Goal: Information Seeking & Learning: Learn about a topic

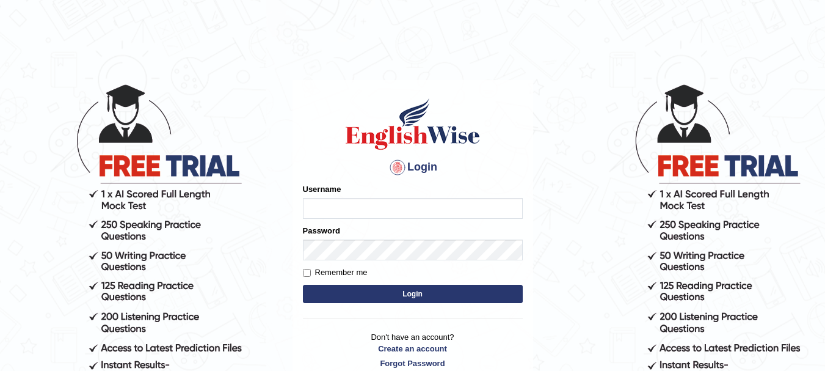
type input "anishakhatun_parramatta"
click at [457, 283] on form "Please fix the following errors: Username anishakhatun_parramatta Password Reme…" at bounding box center [413, 244] width 220 height 123
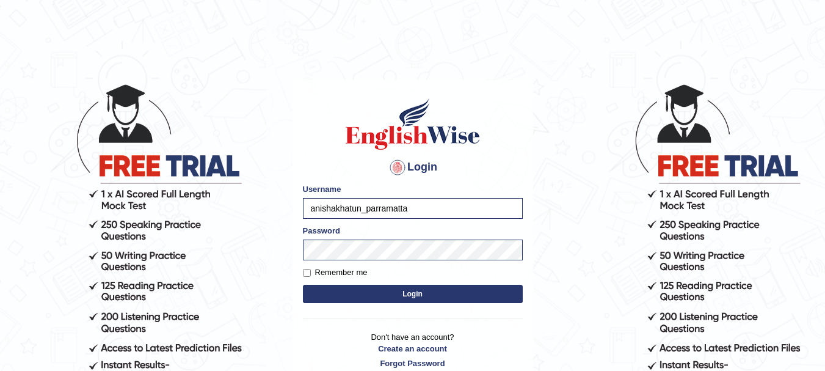
click at [426, 290] on button "Login" at bounding box center [413, 293] width 220 height 18
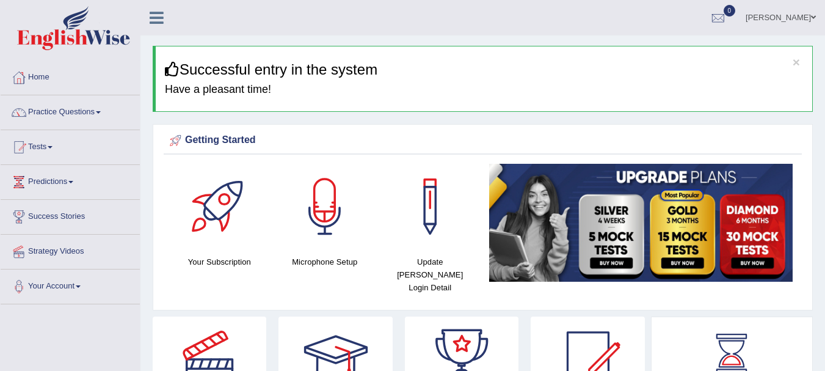
click at [54, 145] on link "Tests" at bounding box center [70, 145] width 139 height 31
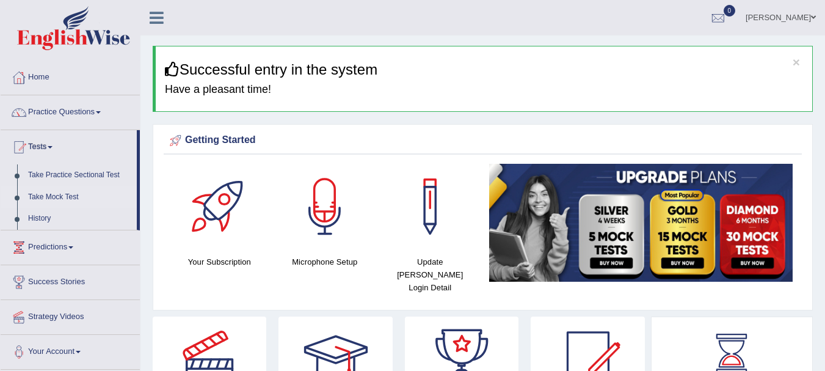
click at [60, 194] on link "Take Mock Test" at bounding box center [80, 197] width 114 height 22
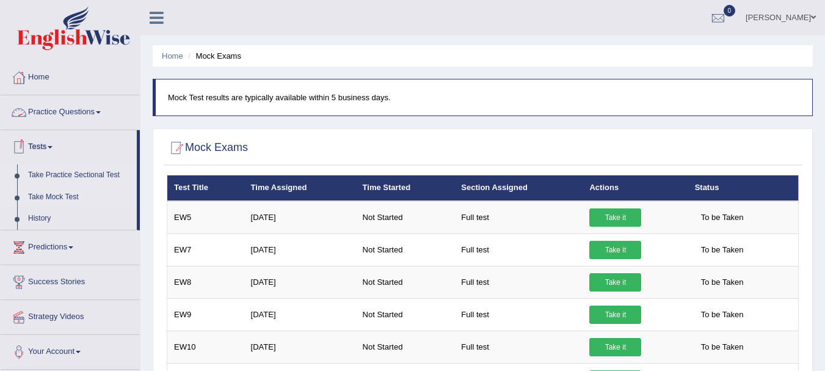
click at [80, 178] on link "Take Practice Sectional Test" at bounding box center [80, 175] width 114 height 22
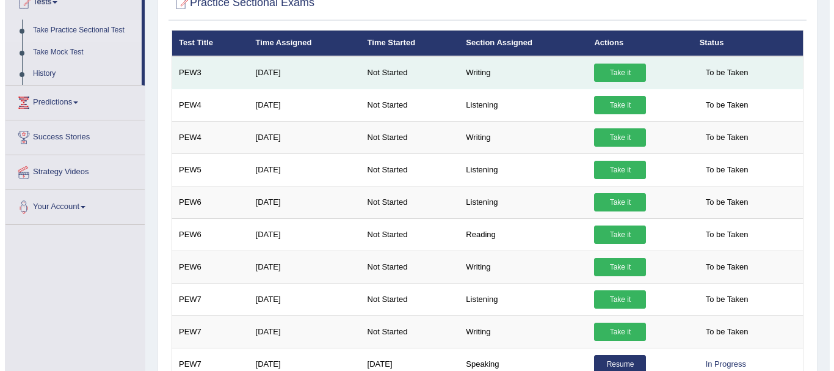
scroll to position [220, 0]
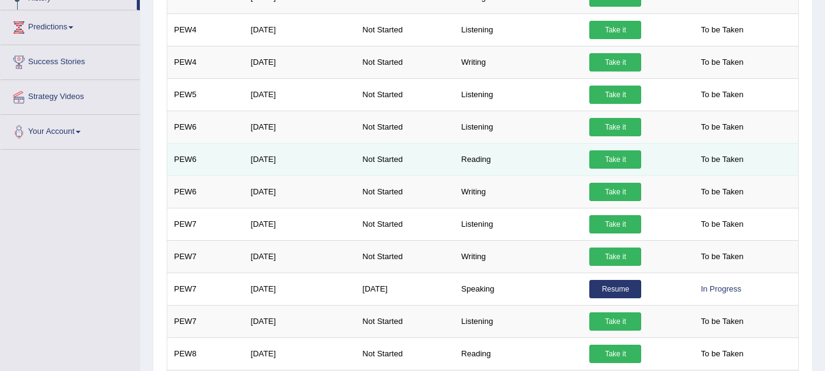
click at [604, 159] on link "Take it" at bounding box center [615, 159] width 52 height 18
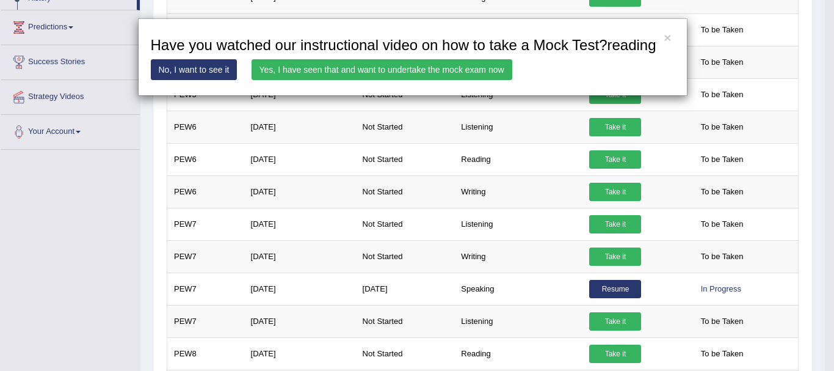
click at [485, 65] on link "Yes, I have seen that and want to undertake the mock exam now" at bounding box center [382, 69] width 261 height 21
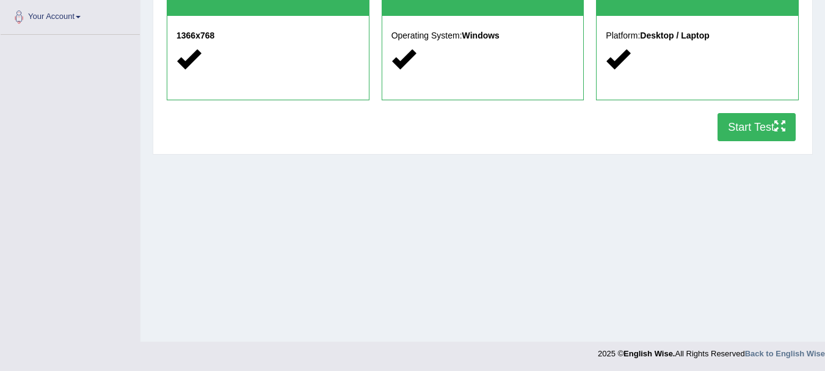
scroll to position [270, 0]
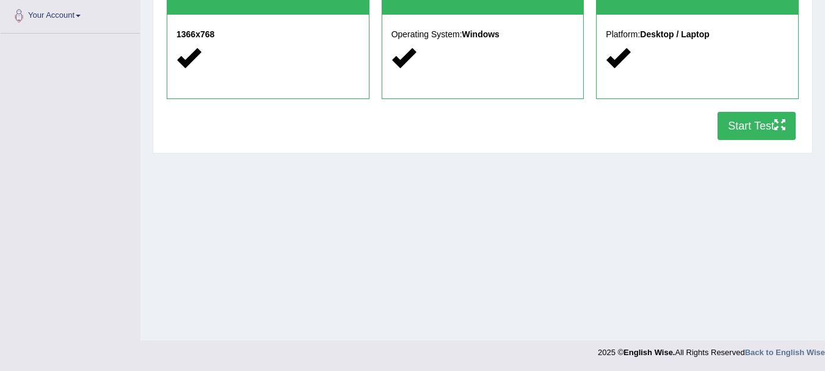
click at [752, 129] on button "Start Test" at bounding box center [756, 126] width 78 height 28
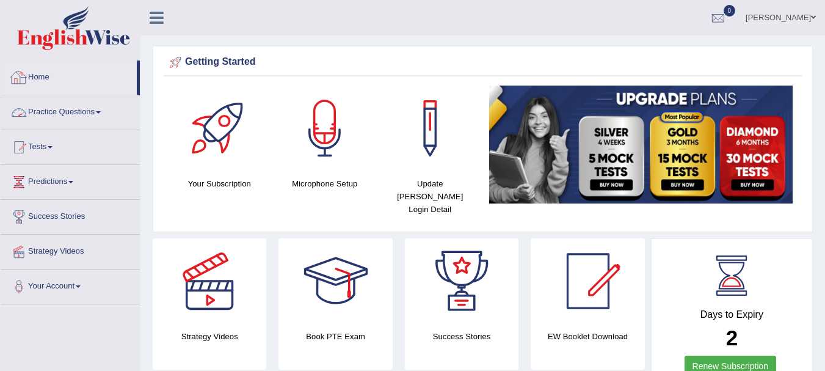
click at [102, 115] on link "Practice Questions" at bounding box center [70, 110] width 139 height 31
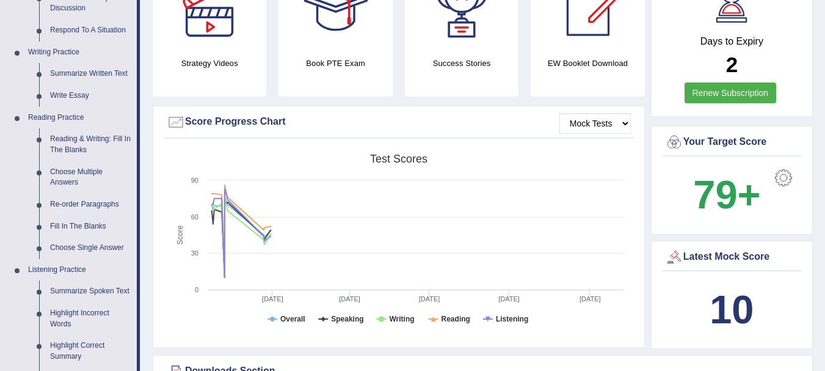
scroll to position [342, 0]
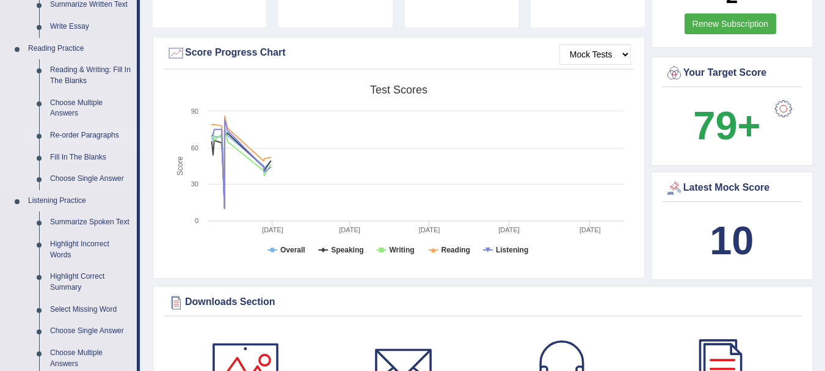
click at [109, 137] on link "Re-order Paragraphs" at bounding box center [91, 136] width 92 height 22
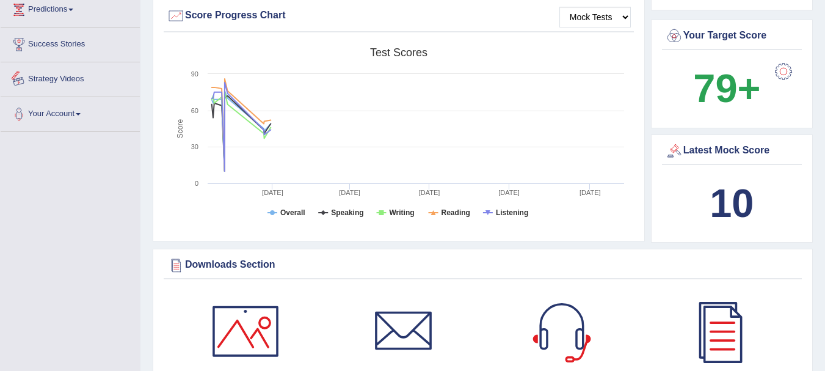
scroll to position [889, 0]
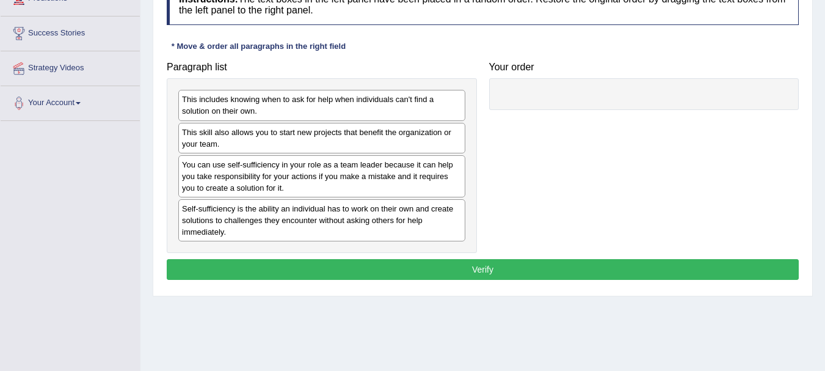
scroll to position [175, 0]
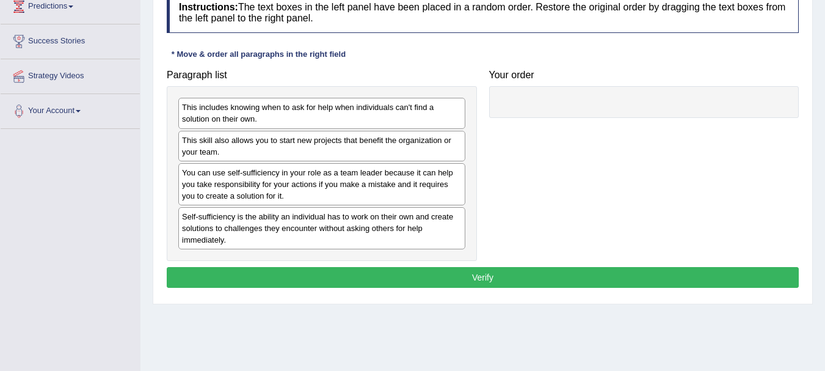
drag, startPoint x: 0, startPoint y: 0, endPoint x: 833, endPoint y: 156, distance: 847.9
click at [824, 156] on html "Toggle navigation Home Practice Questions Speaking Practice Read Aloud Repeat S…" at bounding box center [412, 10] width 825 height 371
click at [431, 225] on div "Self-sufficiency is the ability an individual has to work on their own and crea…" at bounding box center [321, 228] width 287 height 42
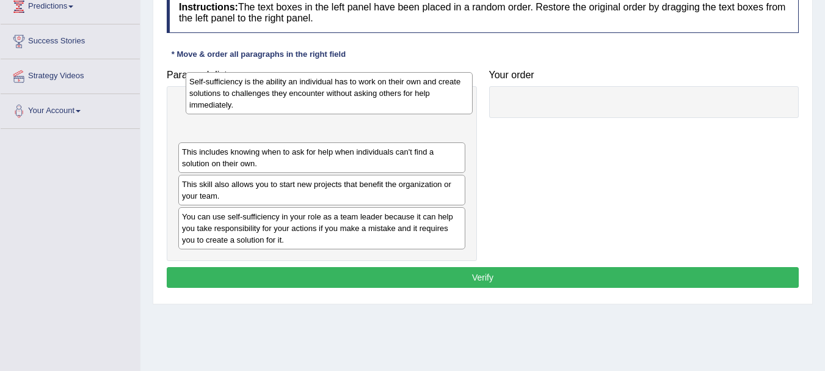
drag, startPoint x: 280, startPoint y: 230, endPoint x: 286, endPoint y: 96, distance: 133.8
click at [286, 96] on div "Self-sufficiency is the ability an individual has to work on their own and crea…" at bounding box center [329, 93] width 287 height 42
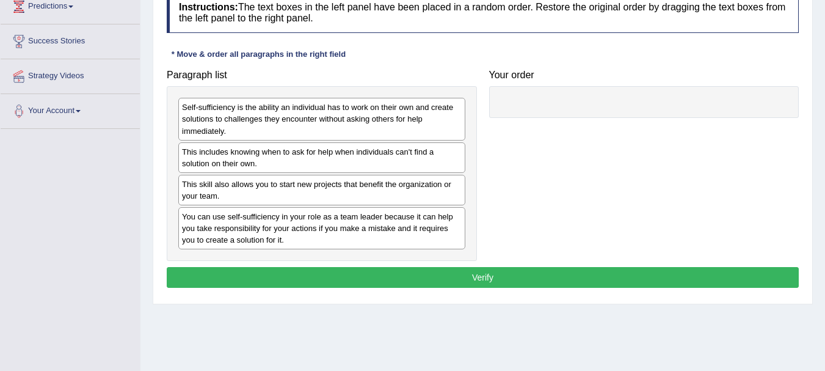
click at [275, 125] on div "Self-sufficiency is the ability an individual has to work on their own and crea…" at bounding box center [322, 173] width 310 height 175
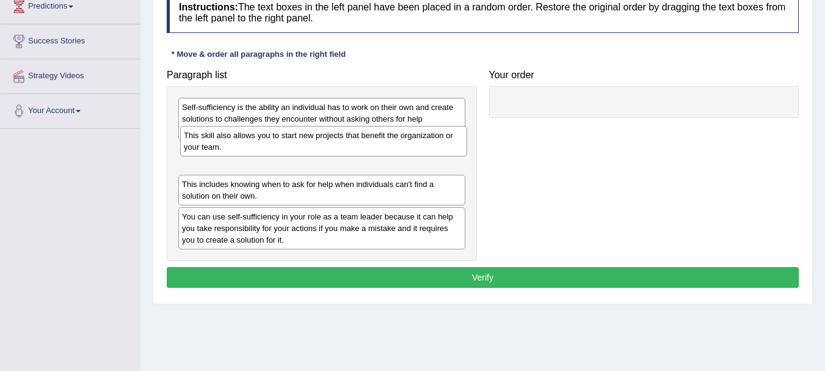
drag, startPoint x: 263, startPoint y: 196, endPoint x: 263, endPoint y: 154, distance: 41.5
click at [263, 154] on div "This skill also allows you to start new projects that benefit the organization …" at bounding box center [323, 141] width 287 height 31
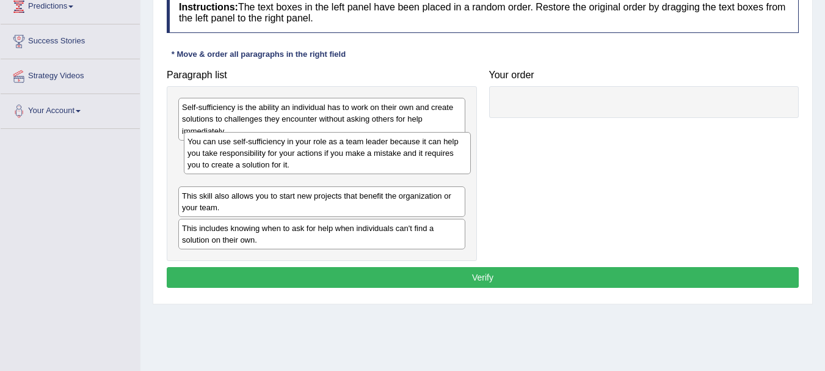
drag, startPoint x: 250, startPoint y: 231, endPoint x: 256, endPoint y: 156, distance: 75.3
click at [256, 156] on div "You can use self-sufficiency in your role as a team leader because it can help …" at bounding box center [327, 153] width 287 height 42
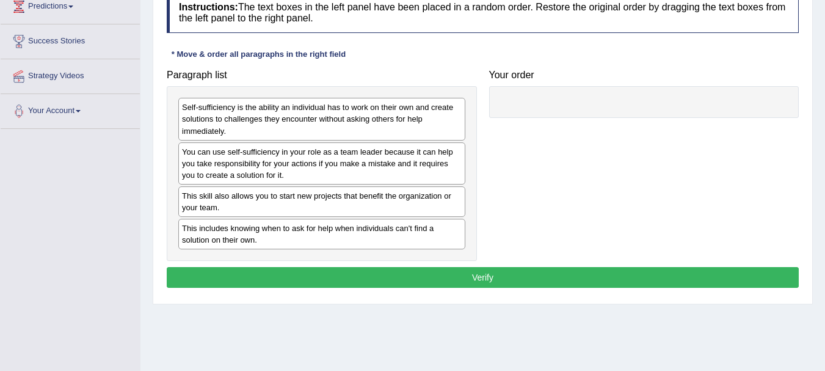
click at [443, 280] on button "Verify" at bounding box center [483, 277] width 632 height 21
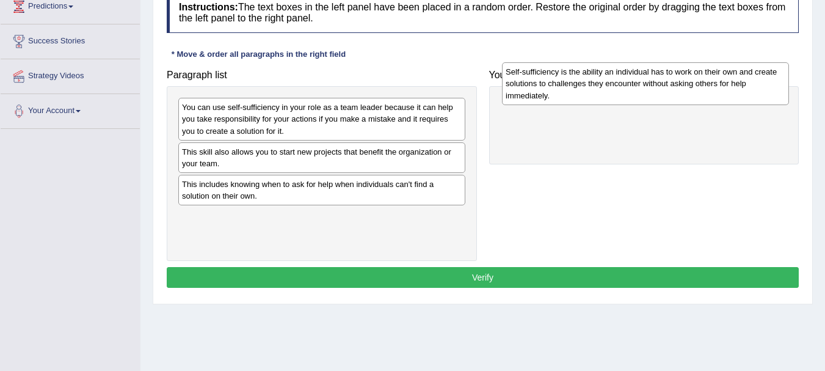
drag, startPoint x: 281, startPoint y: 116, endPoint x: 603, endPoint y: 82, distance: 324.1
click at [603, 82] on div "Self-sufficiency is the ability an individual has to work on their own and crea…" at bounding box center [645, 83] width 287 height 42
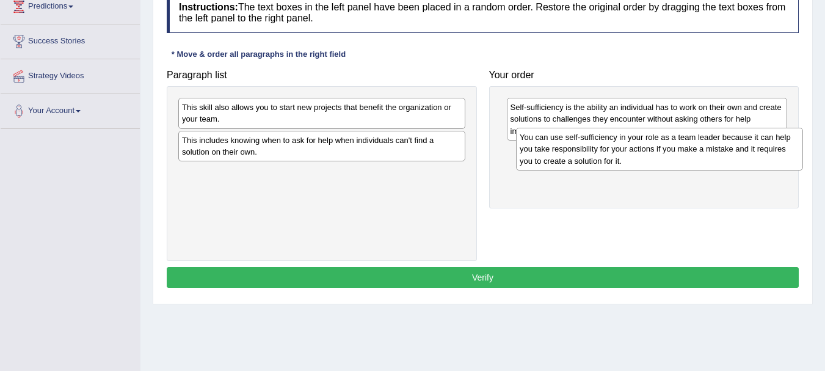
drag, startPoint x: 324, startPoint y: 100, endPoint x: 661, endPoint y: 130, distance: 338.3
click at [661, 130] on div "You can use self-sufficiency in your role as a team leader because it can help …" at bounding box center [659, 149] width 287 height 42
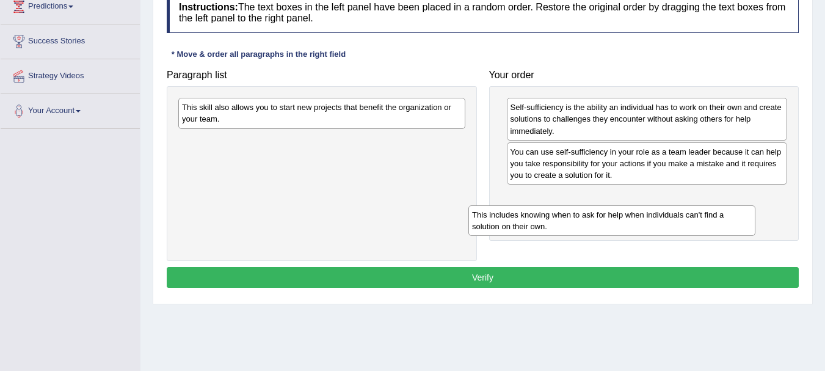
drag, startPoint x: 300, startPoint y: 148, endPoint x: 591, endPoint y: 222, distance: 300.0
click at [591, 222] on div "This includes knowing when to ask for help when individuals can't find a soluti…" at bounding box center [611, 220] width 287 height 31
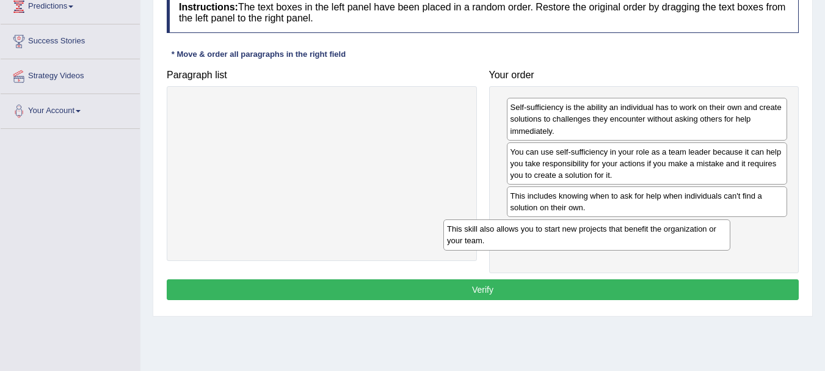
drag, startPoint x: 363, startPoint y: 106, endPoint x: 629, endPoint y: 225, distance: 291.3
click at [629, 228] on div "This skill also allows you to start new projects that benefit the organization …" at bounding box center [586, 234] width 287 height 31
click at [576, 274] on div "Instructions: The text boxes in the left panel have been placed in a random ord…" at bounding box center [483, 148] width 638 height 324
click at [566, 285] on button "Verify" at bounding box center [483, 289] width 632 height 21
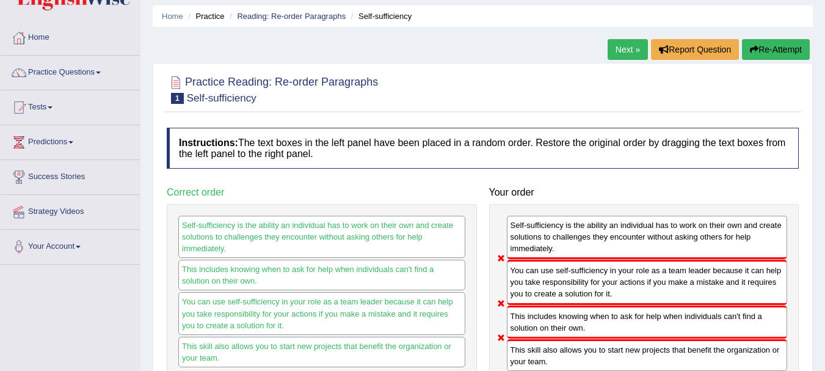
scroll to position [0, 0]
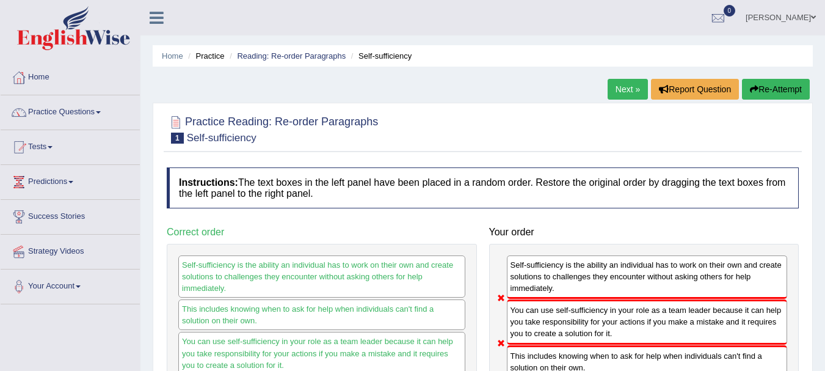
click at [640, 90] on link "Next »" at bounding box center [627, 89] width 40 height 21
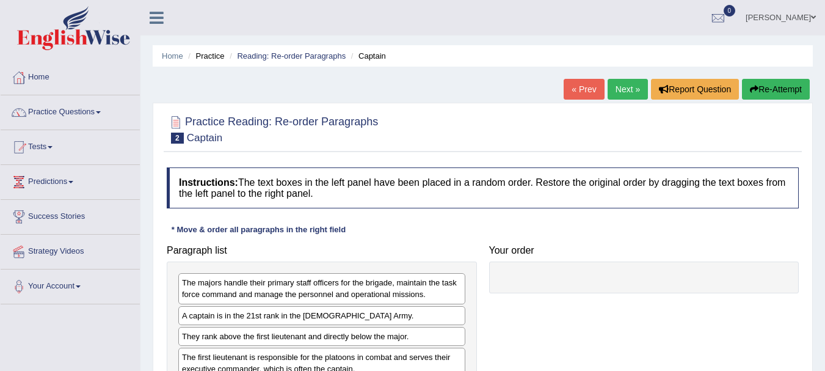
scroll to position [270, 0]
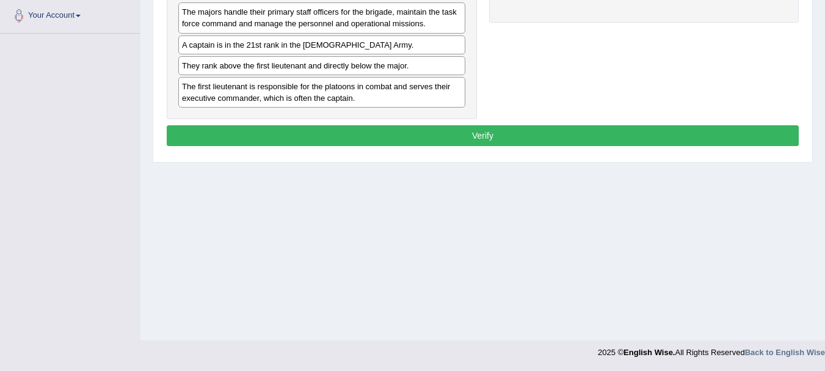
click at [667, 277] on div "Home Practice Reading: Re-order Paragraphs Captain « Prev Next » Report Questio…" at bounding box center [482, 35] width 684 height 610
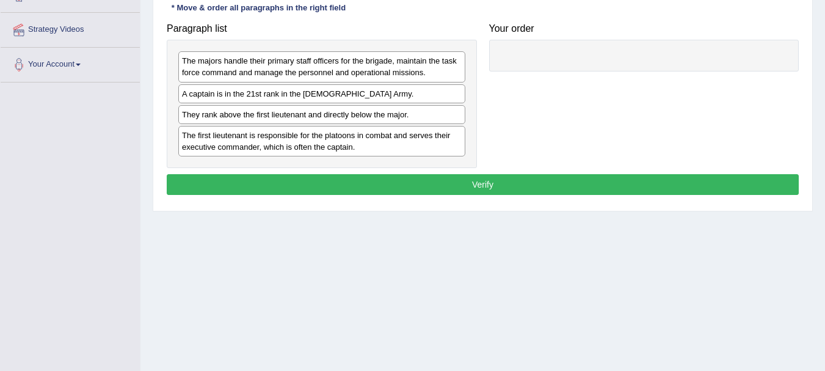
scroll to position [197, 0]
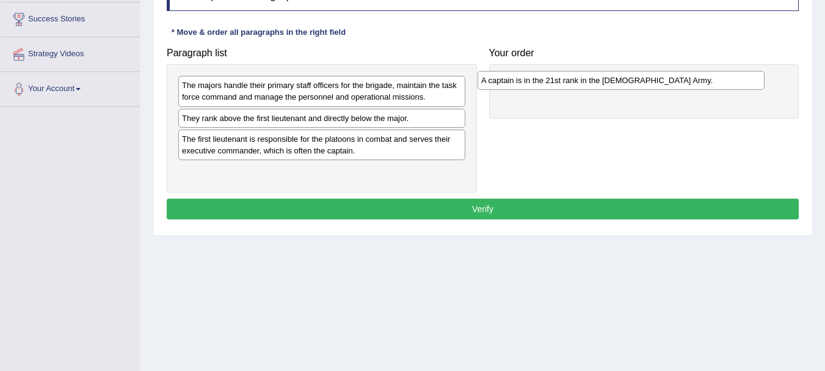
drag, startPoint x: 246, startPoint y: 116, endPoint x: 583, endPoint y: 70, distance: 340.1
click at [575, 80] on div "A captain is in the 21st rank in the US Army." at bounding box center [620, 80] width 287 height 19
click at [578, 70] on div "A captain is in the 21st rank in the US Army." at bounding box center [644, 91] width 310 height 54
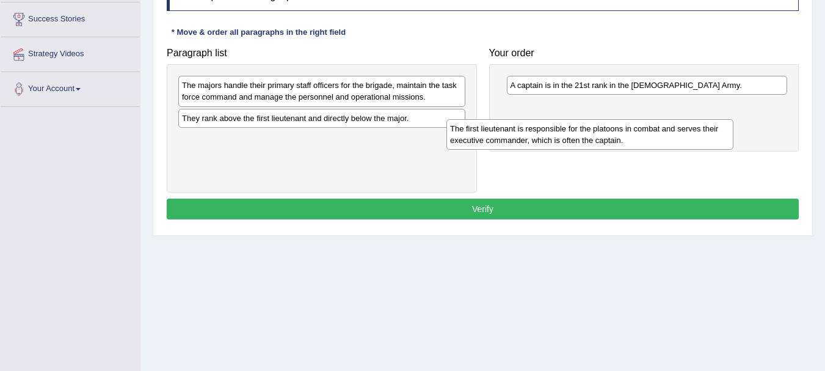
drag, startPoint x: 391, startPoint y: 154, endPoint x: 637, endPoint y: 136, distance: 246.1
click at [637, 136] on div "The first lieutenant is responsible for the platoons in combat and serves their…" at bounding box center [589, 134] width 287 height 31
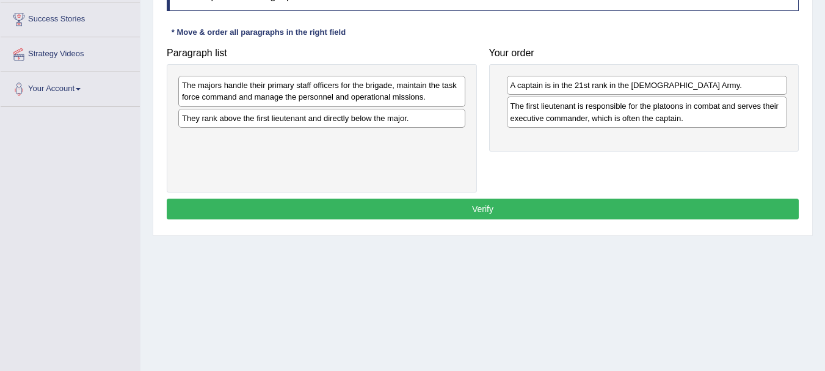
drag, startPoint x: 637, startPoint y: 136, endPoint x: 450, endPoint y: 149, distance: 187.3
click at [450, 149] on div "Paragraph list The majors handle their primary staff officers for the brigade, …" at bounding box center [483, 117] width 644 height 151
click at [346, 126] on div "They rank above the first lieutenant and directly below the major." at bounding box center [333, 116] width 287 height 19
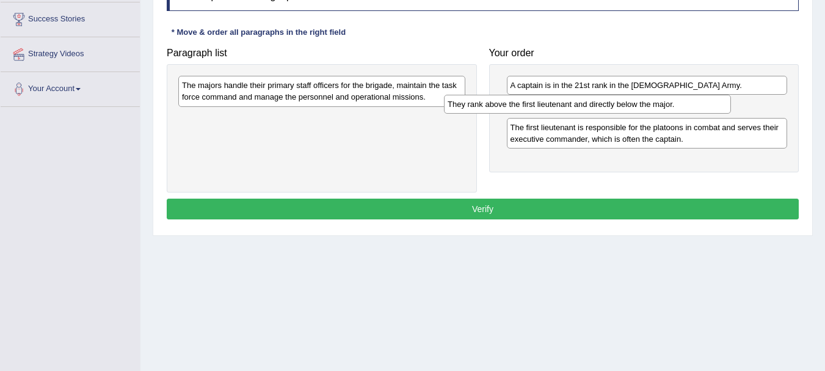
drag, startPoint x: 363, startPoint y: 115, endPoint x: 625, endPoint y: 100, distance: 262.3
click at [625, 102] on div "They rank above the first lieutenant and directly below the major." at bounding box center [587, 104] width 287 height 19
drag, startPoint x: 584, startPoint y: 101, endPoint x: 574, endPoint y: 101, distance: 9.8
click at [574, 101] on div "They rank above the first lieutenant and directly below the major." at bounding box center [641, 106] width 281 height 19
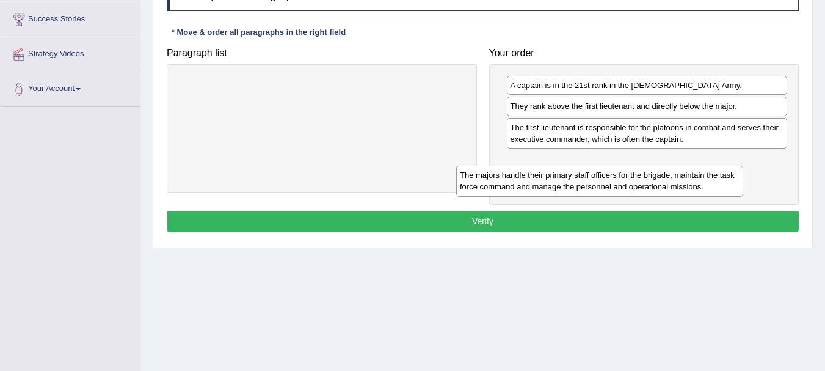
drag, startPoint x: 308, startPoint y: 95, endPoint x: 596, endPoint y: 181, distance: 301.3
click at [596, 181] on div "The majors handle their primary staff officers for the brigade, maintain the ta…" at bounding box center [599, 180] width 287 height 31
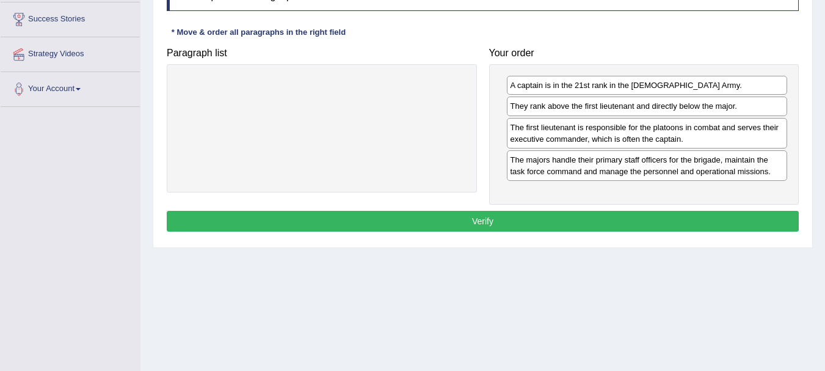
click at [533, 216] on button "Verify" at bounding box center [483, 221] width 632 height 21
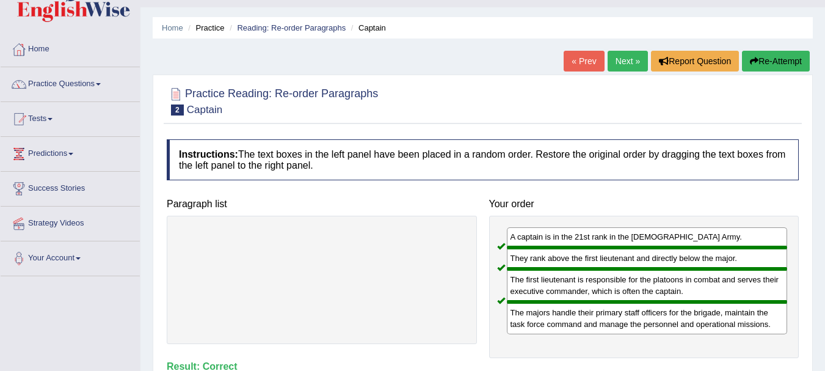
scroll to position [0, 0]
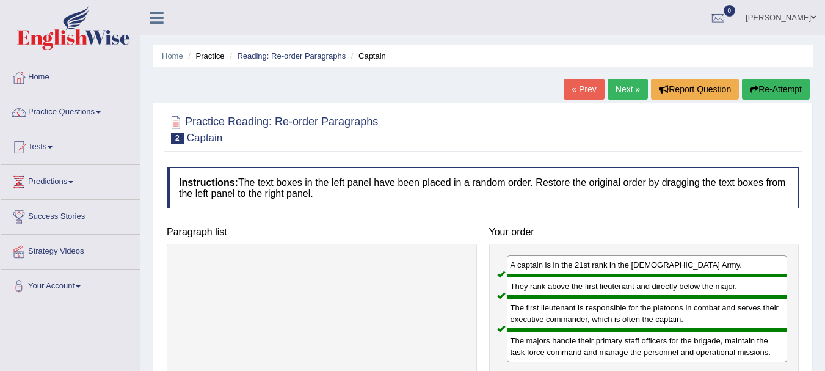
click at [618, 81] on link "Next »" at bounding box center [627, 89] width 40 height 21
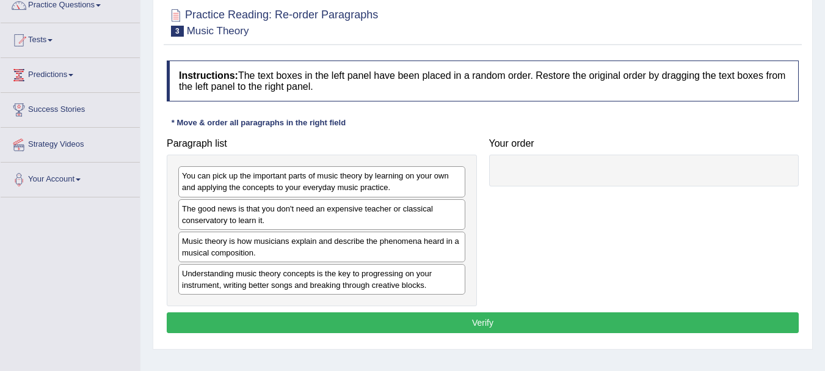
scroll to position [110, 0]
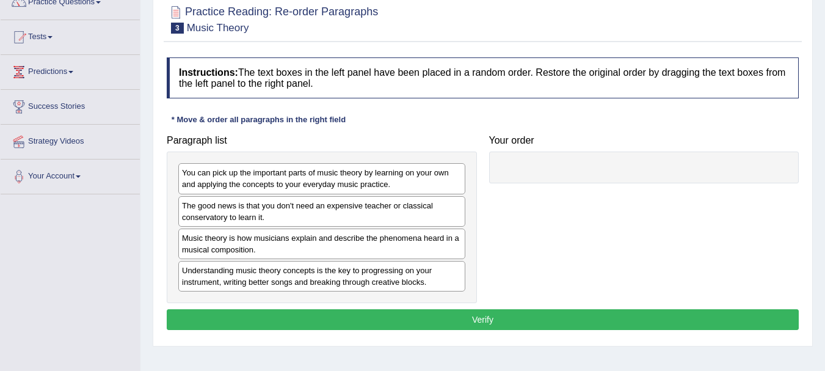
click at [728, 138] on h4 "Your order" at bounding box center [644, 140] width 310 height 11
click at [722, 138] on h4 "Your order" at bounding box center [644, 140] width 310 height 11
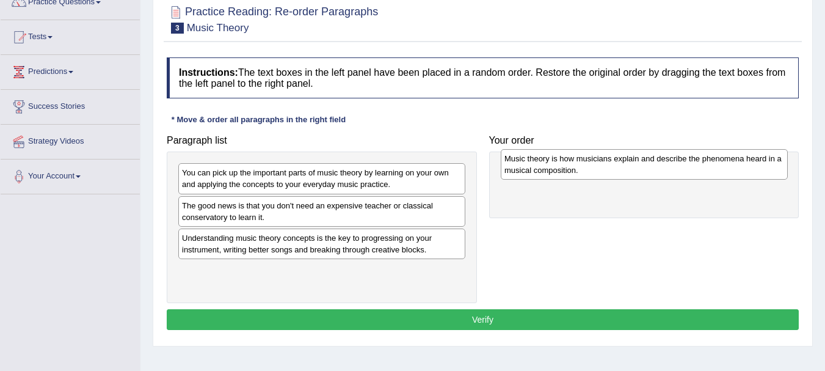
drag, startPoint x: 279, startPoint y: 250, endPoint x: 602, endPoint y: 170, distance: 332.6
click at [602, 170] on div "Music theory is how musicians explain and describe the phenomena heard in a mus…" at bounding box center [644, 164] width 287 height 31
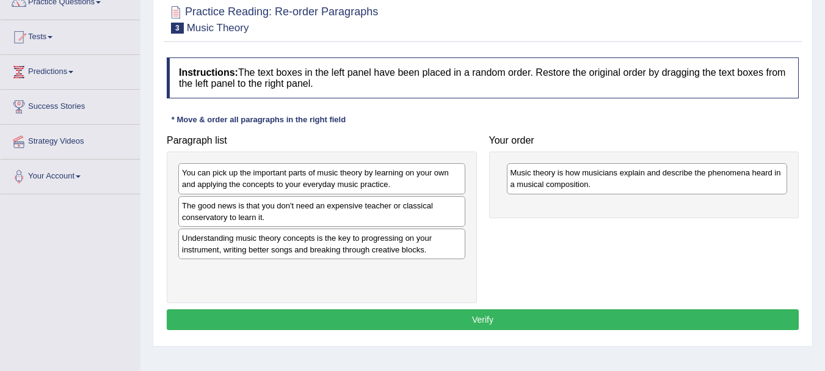
click at [602, 168] on div "Music theory is how musicians explain and describe the phenomena heard in a mus…" at bounding box center [647, 178] width 281 height 31
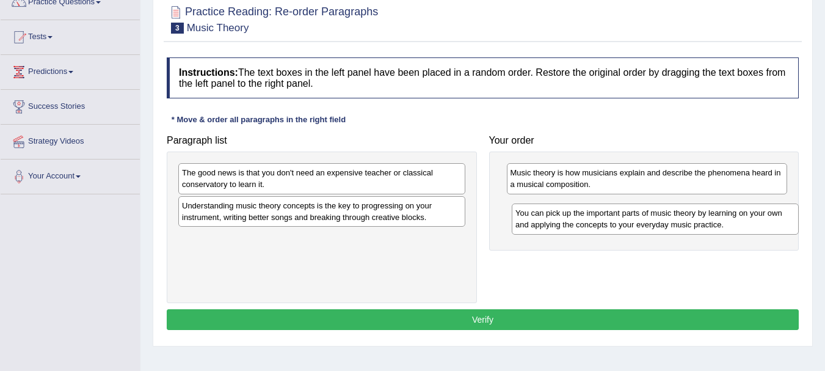
drag, startPoint x: 292, startPoint y: 183, endPoint x: 626, endPoint y: 223, distance: 335.8
click at [626, 223] on div "You can pick up the important parts of music theory by learning on your own and…" at bounding box center [655, 218] width 287 height 31
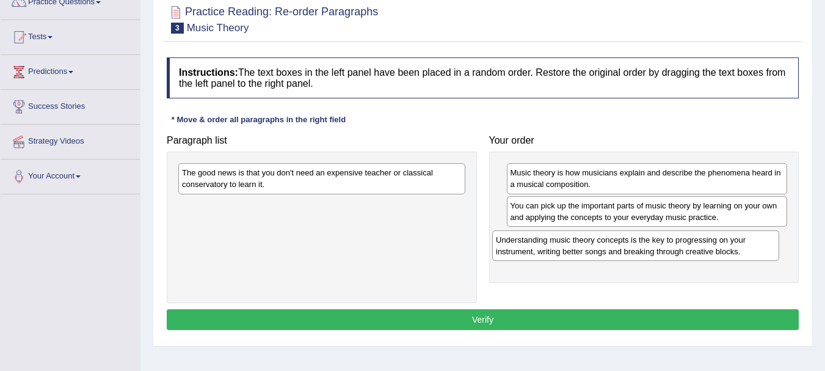
drag, startPoint x: 331, startPoint y: 212, endPoint x: 646, endPoint y: 246, distance: 316.2
click at [646, 246] on div "Understanding music theory concepts is the key to progressing on your instrumen…" at bounding box center [635, 245] width 287 height 31
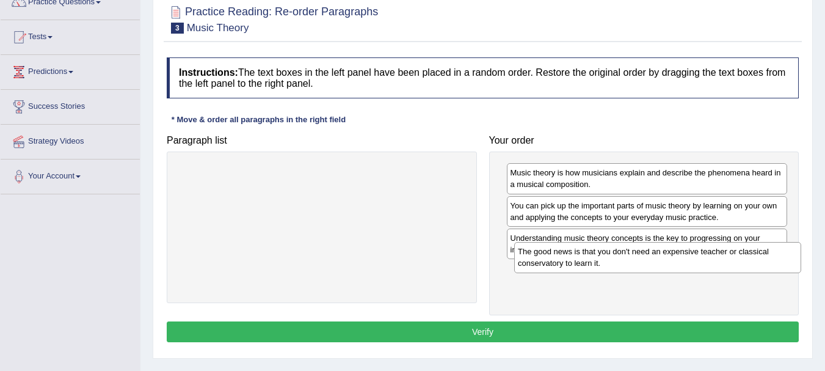
drag, startPoint x: 306, startPoint y: 167, endPoint x: 636, endPoint y: 251, distance: 340.1
click at [636, 251] on div "The good news is that you don't need an expensive teacher or classical conserva…" at bounding box center [657, 257] width 287 height 31
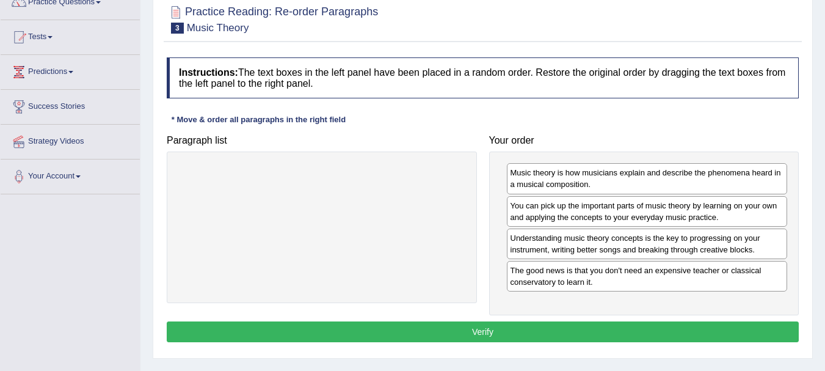
click at [583, 324] on button "Verify" at bounding box center [483, 331] width 632 height 21
